Goal: Task Accomplishment & Management: Complete application form

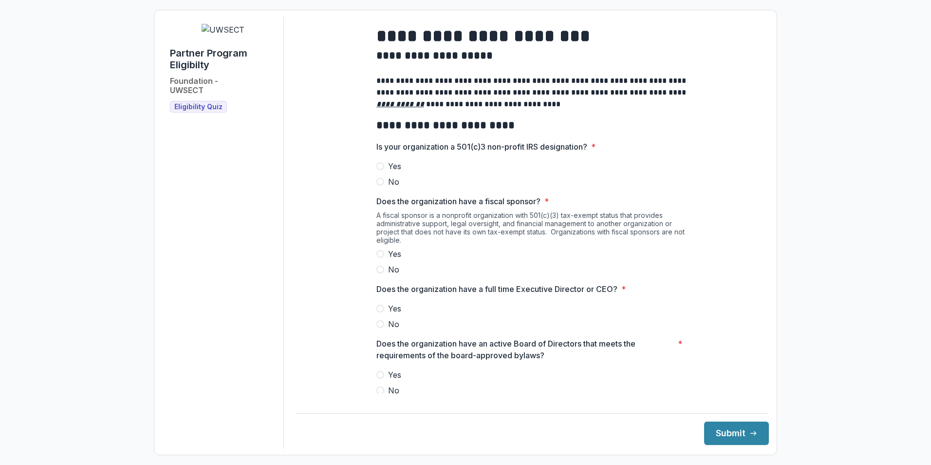
click at [193, 111] on span "Eligibility Quiz" at bounding box center [198, 107] width 48 height 8
